Goal: Transaction & Acquisition: Obtain resource

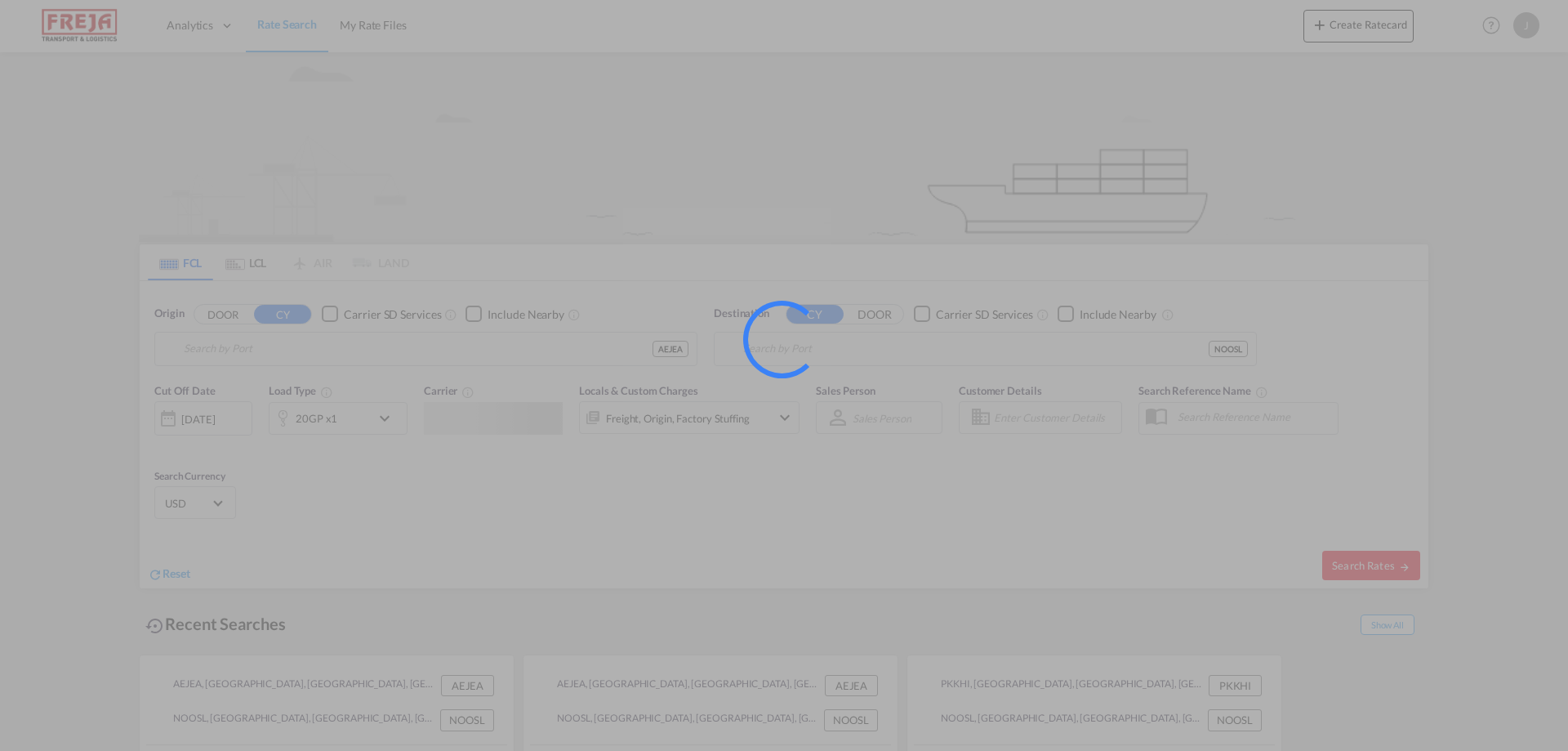
type input "[GEOGRAPHIC_DATA], [GEOGRAPHIC_DATA]"
type input "[GEOGRAPHIC_DATA], NOOSL"
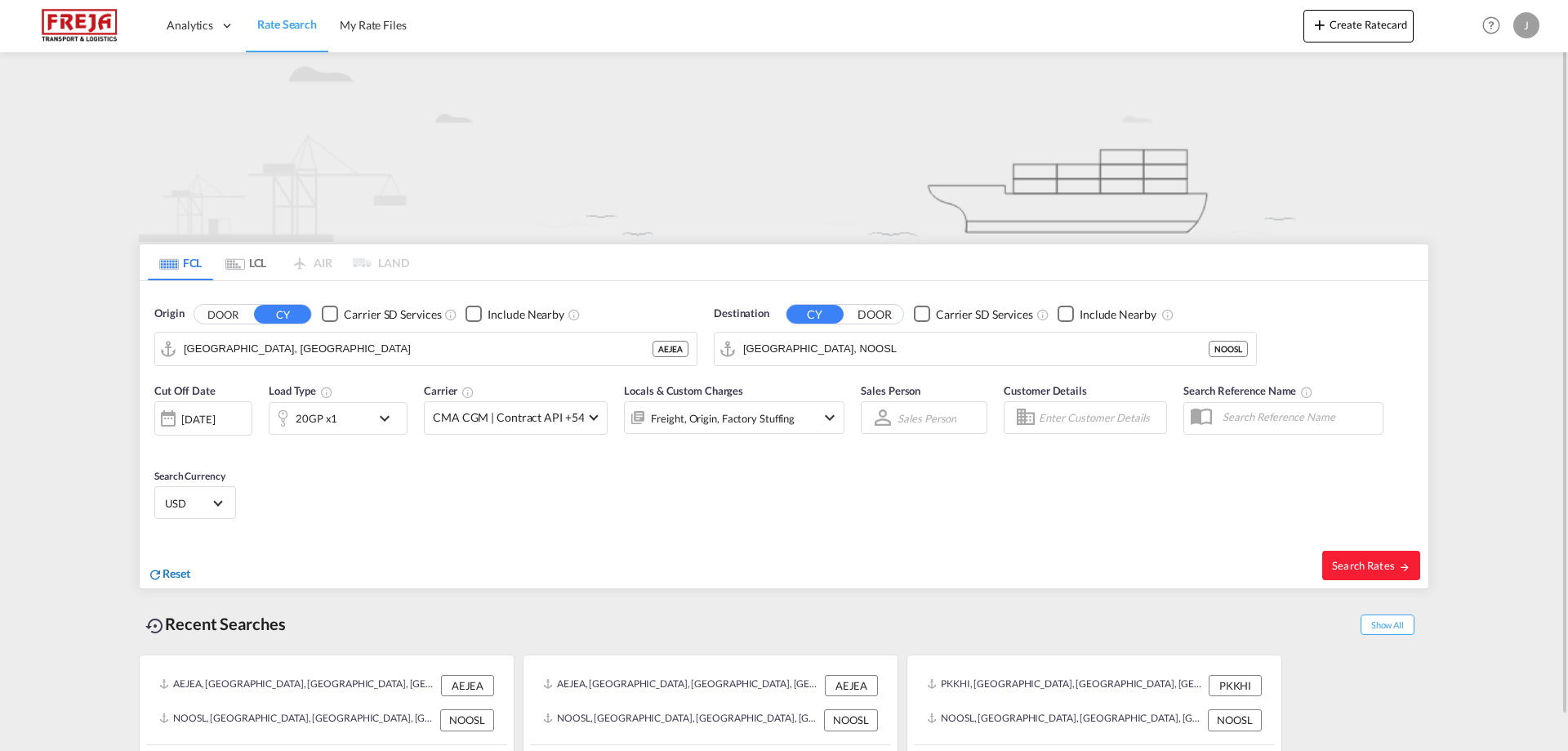
click at [175, 569] on span "Reset" at bounding box center [176, 573] width 27 height 14
click at [280, 348] on body "Analytics Reports Dashboard Rate Search My Rate Files Analytics" at bounding box center [784, 375] width 1568 height 751
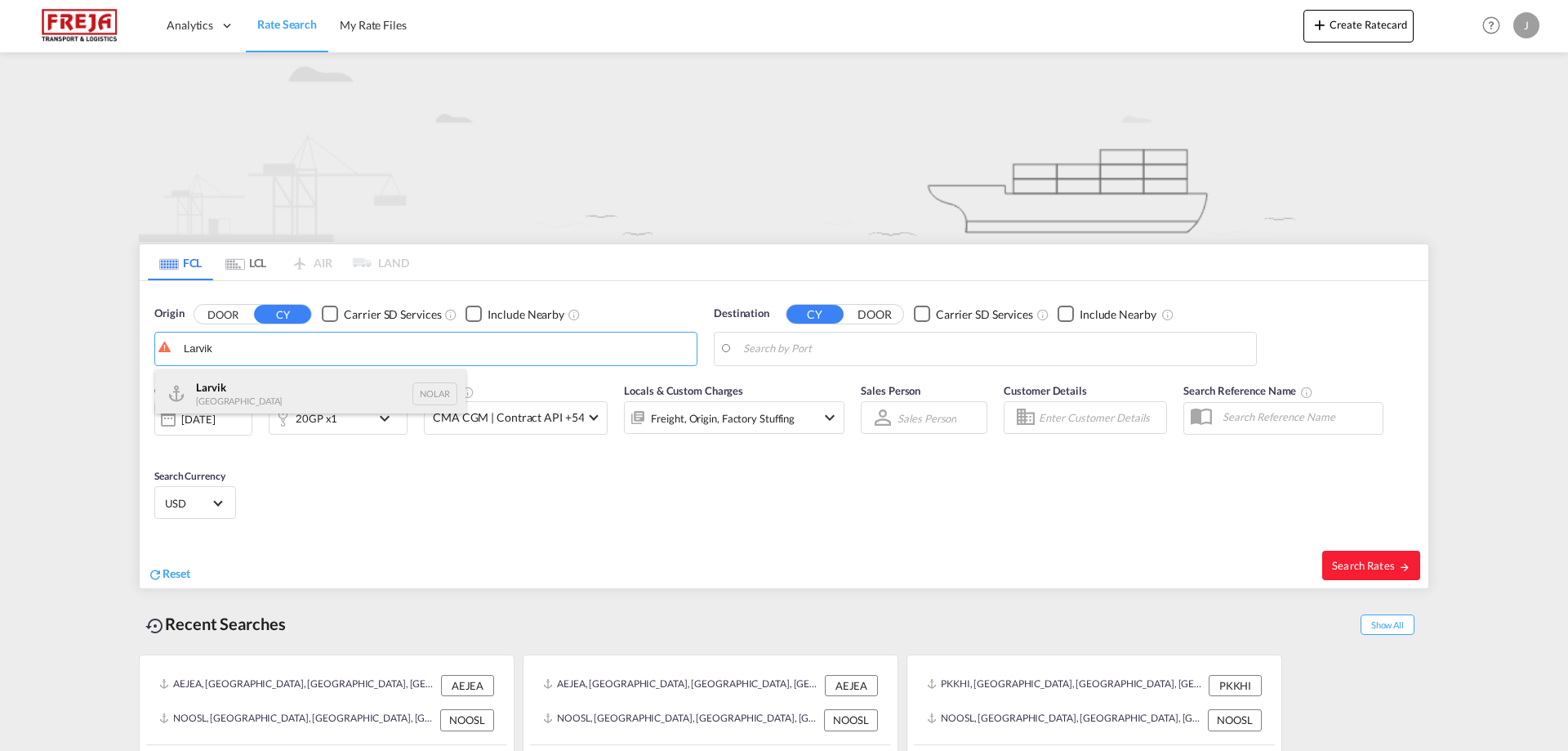
click at [261, 390] on div "Larvik Norway NOLAR" at bounding box center [311, 394] width 311 height 49
type input "Larvik, NOLAR"
click at [802, 353] on body "Analytics Reports Dashboard Rate Search My Rate Files Analytics" at bounding box center [784, 375] width 1568 height 751
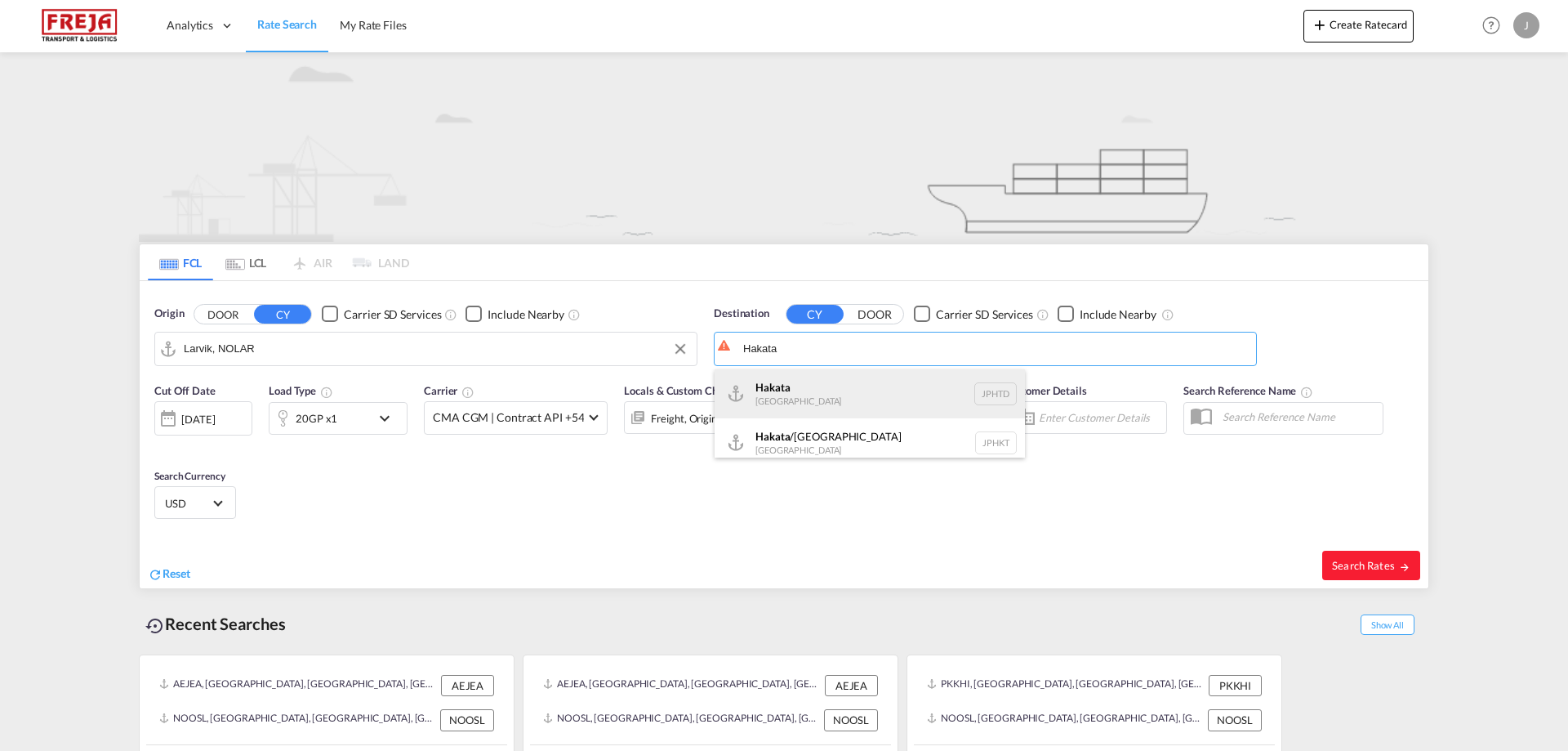
click at [810, 391] on div "Hakata [GEOGRAPHIC_DATA] JPHTD" at bounding box center [870, 394] width 311 height 49
type input "[PERSON_NAME], JPHTD"
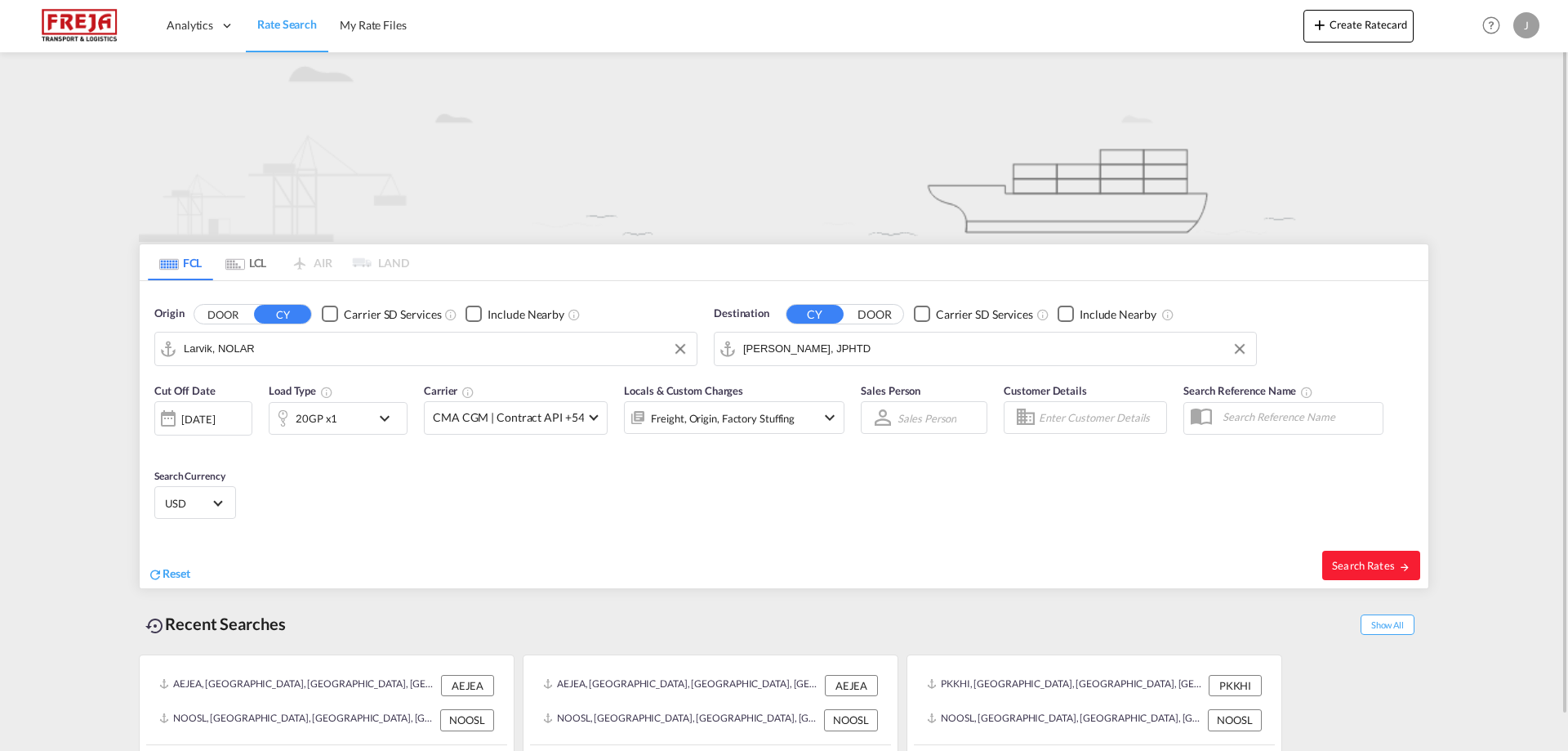
click at [214, 417] on div "[DATE]" at bounding box center [198, 419] width 34 height 15
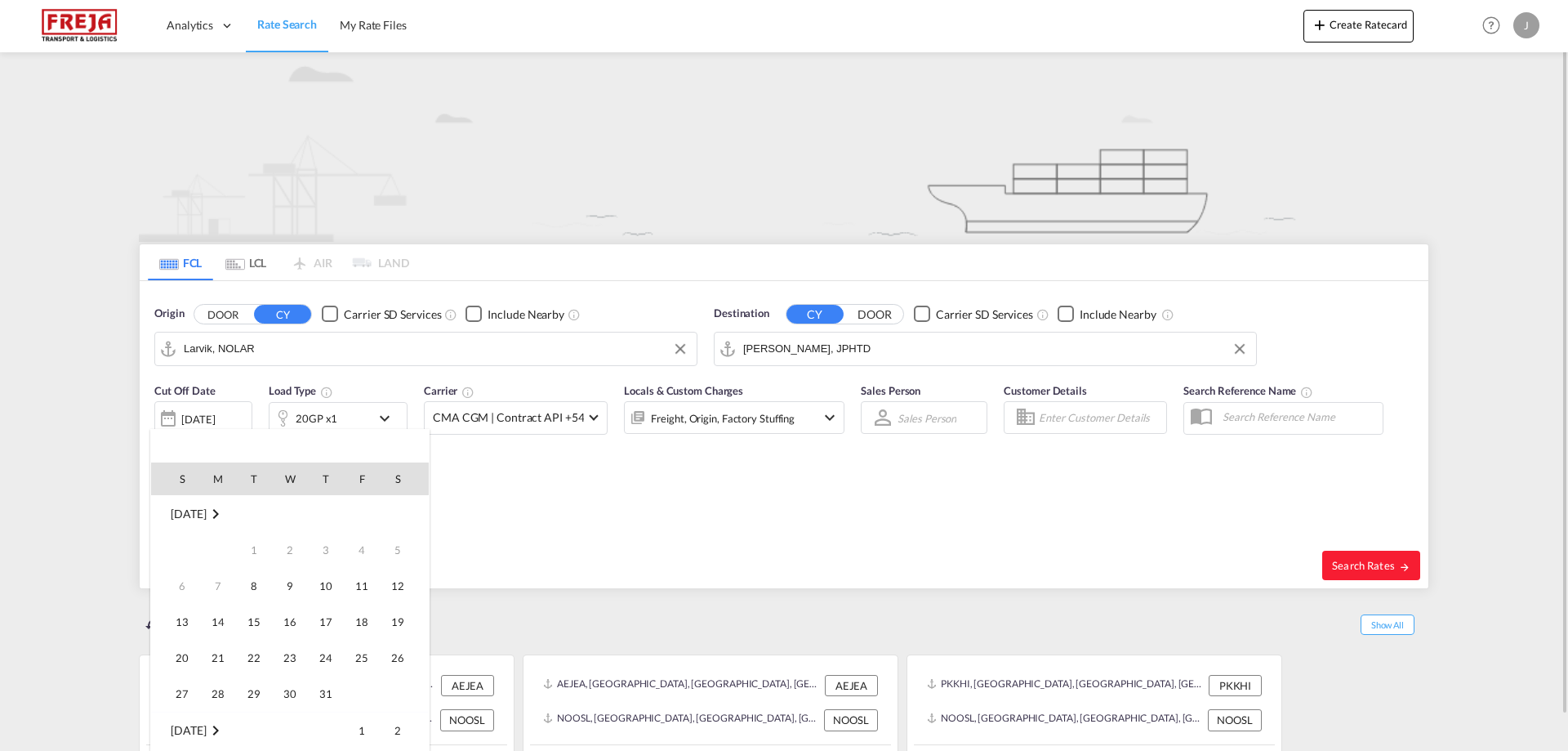
scroll to position [650, 0]
click at [285, 590] on span "15" at bounding box center [289, 585] width 33 height 33
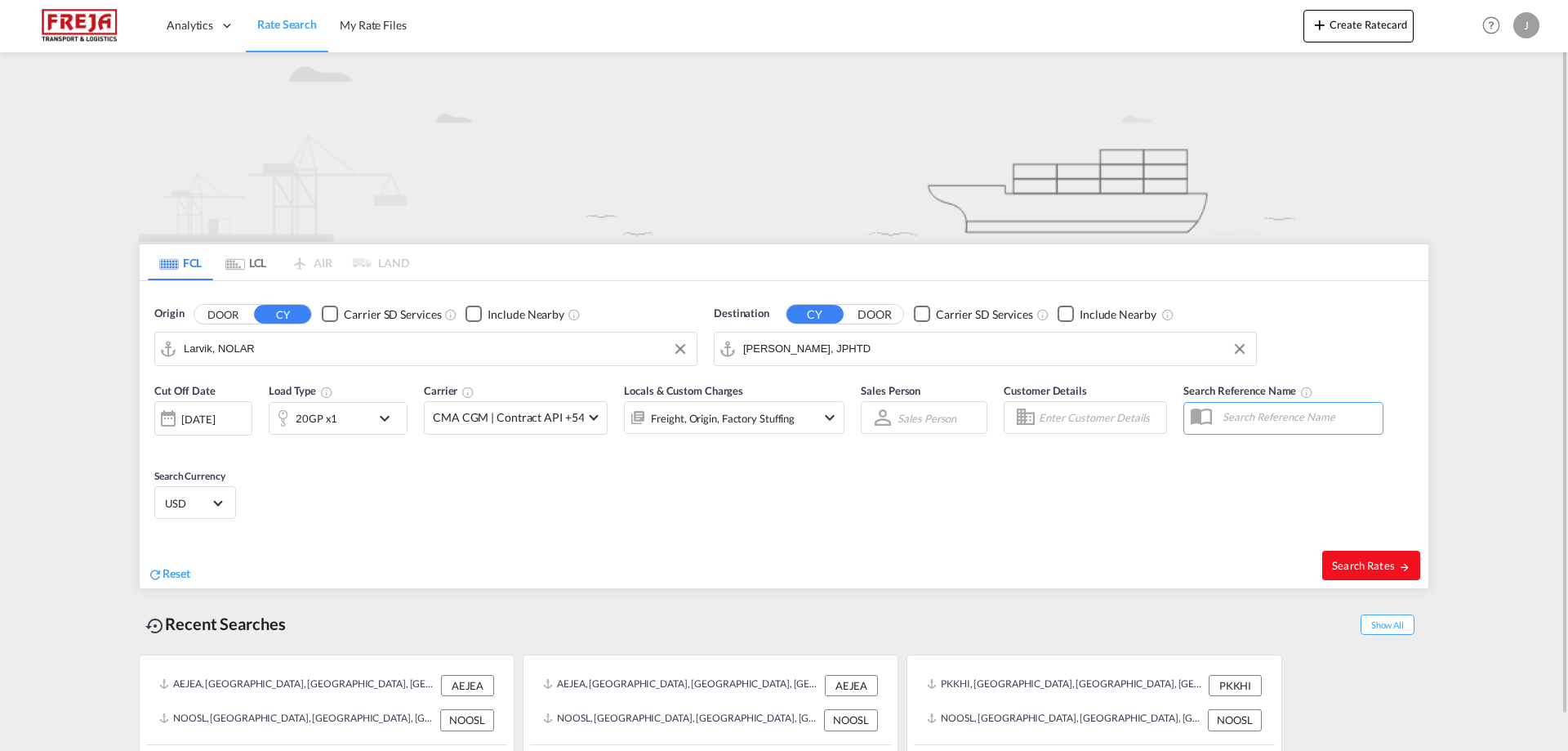
click at [1367, 567] on span "Search Rates" at bounding box center [1371, 565] width 79 height 13
type input "NOLAR to JPHTD / [DATE]"
